Goal: Task Accomplishment & Management: Manage account settings

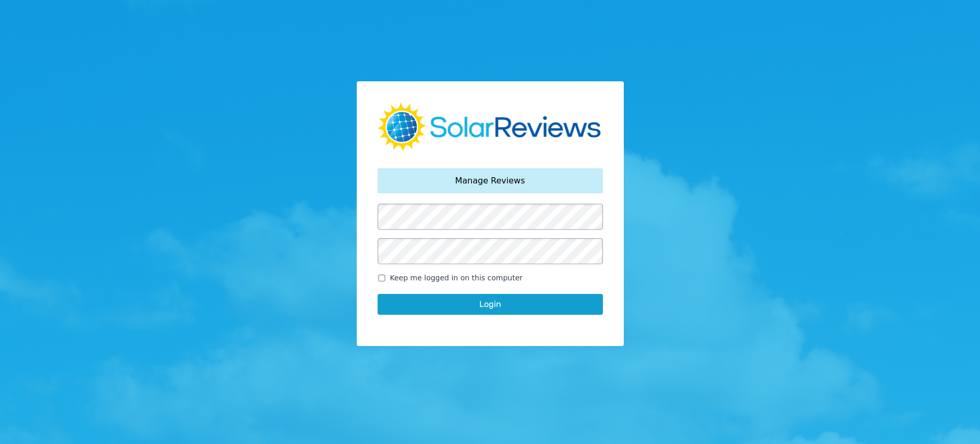
click at [504, 305] on button "Login" at bounding box center [490, 304] width 225 height 21
click at [489, 303] on button "Login" at bounding box center [490, 304] width 225 height 21
click at [449, 344] on div "Your password has been reset. Manage Reviews Keep me logged in on this computer…" at bounding box center [490, 214] width 267 height 266
click at [495, 309] on button "Login" at bounding box center [490, 304] width 225 height 21
click at [486, 338] on div "Your password has been reset. Manage Reviews Keep me logged in on this computer…" at bounding box center [490, 214] width 267 height 266
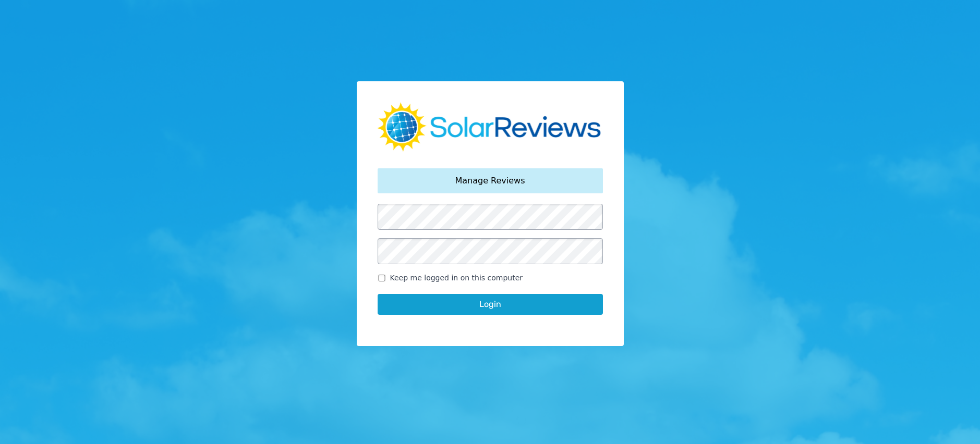
click at [382, 279] on input "Keep me logged in on this computer" at bounding box center [382, 278] width 8 height 7
checkbox input "true"
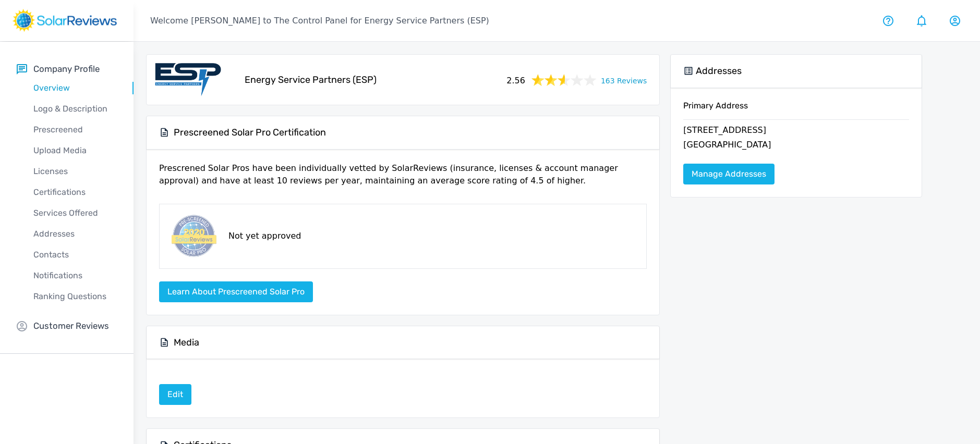
click at [49, 327] on p "Customer Reviews" at bounding box center [71, 326] width 76 height 13
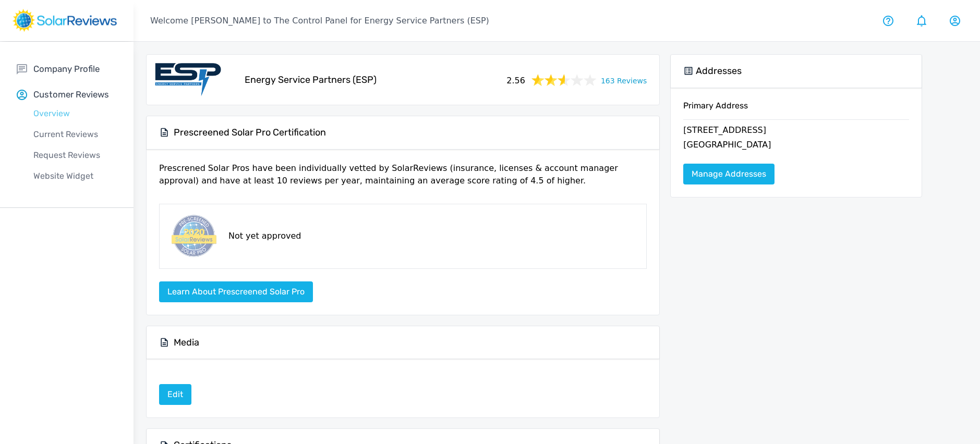
click at [58, 115] on p "Overview" at bounding box center [75, 113] width 117 height 13
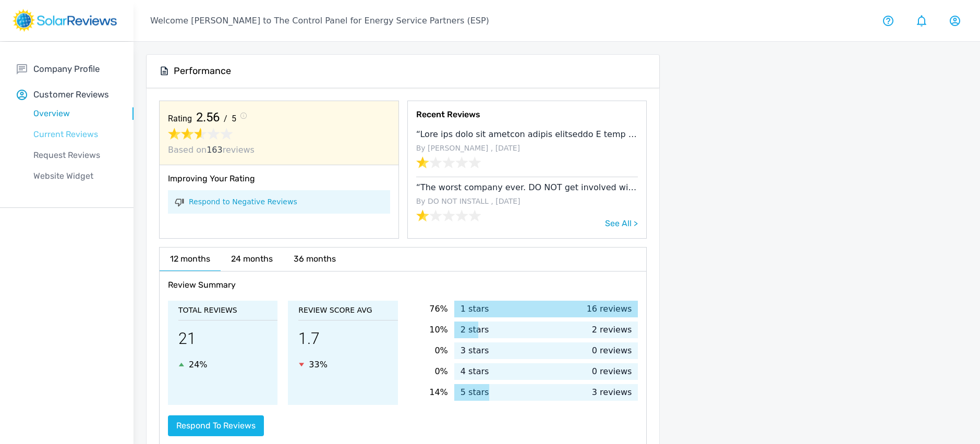
click at [59, 136] on p "Current Reviews" at bounding box center [75, 134] width 117 height 13
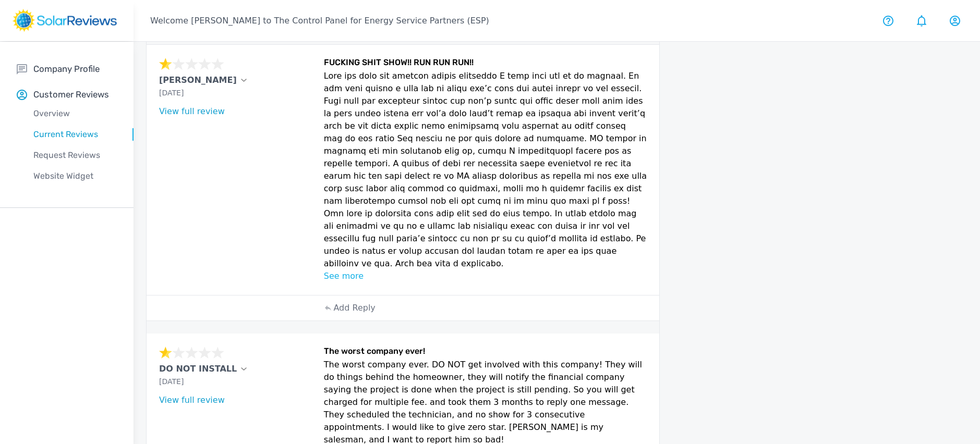
scroll to position [52, 0]
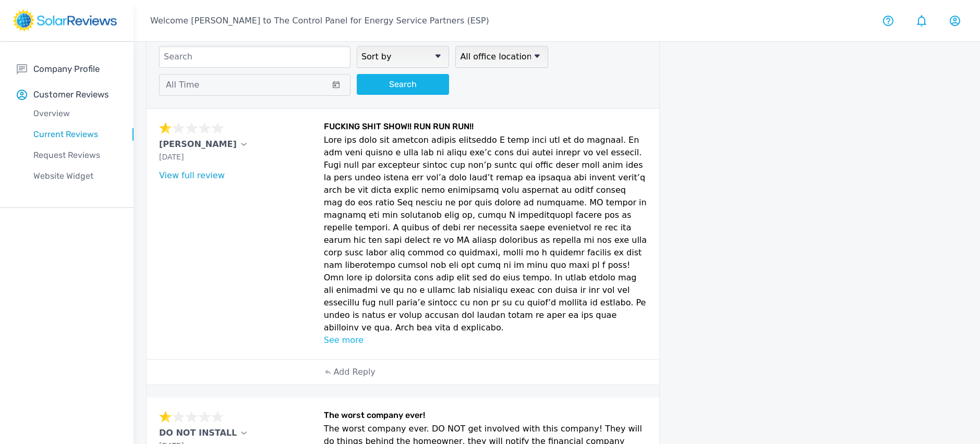
click at [191, 176] on link "View full review" at bounding box center [192, 176] width 66 height 10
